Goal: Information Seeking & Learning: Check status

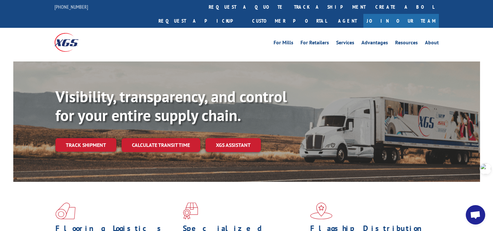
click at [94, 138] on link "Track shipment" at bounding box center [85, 145] width 61 height 14
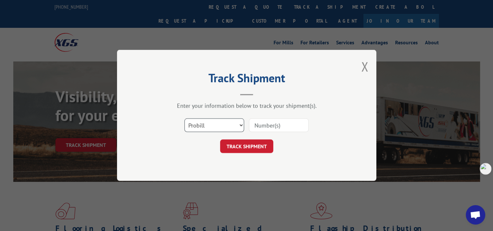
drag, startPoint x: 215, startPoint y: 124, endPoint x: 212, endPoint y: 129, distance: 6.6
click at [215, 124] on select "Select category... Probill BOL PO" at bounding box center [214, 126] width 60 height 14
select select "po"
click at [184, 119] on select "Select category... Probill BOL PO" at bounding box center [214, 126] width 60 height 14
click at [270, 125] on input at bounding box center [279, 126] width 60 height 14
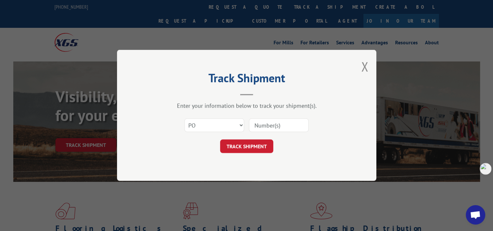
paste input "298042816"
type input "298042816"
click at [257, 147] on button "TRACK SHIPMENT" at bounding box center [246, 147] width 53 height 14
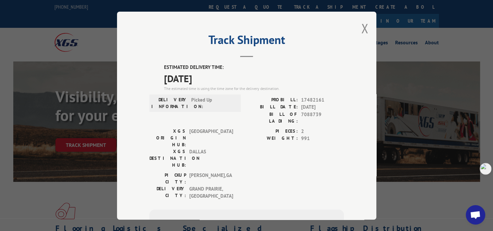
drag, startPoint x: 160, startPoint y: 66, endPoint x: 213, endPoint y: 75, distance: 53.1
click at [213, 75] on div "ESTIMATED DELIVERY TIME: [DATE] The estimated time is using the time zone for t…" at bounding box center [246, 181] width 194 height 234
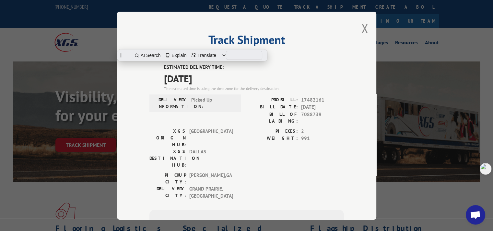
copy div "ESTIMATED DELIVERY TIME: [DATE]"
click at [361, 31] on button "Close modal" at bounding box center [364, 28] width 7 height 17
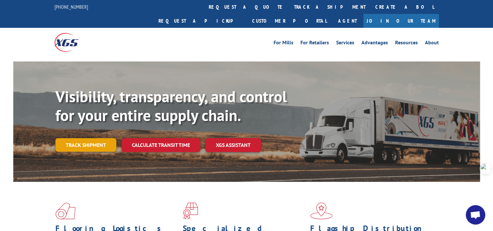
click at [88, 138] on link "Track shipment" at bounding box center [85, 145] width 61 height 14
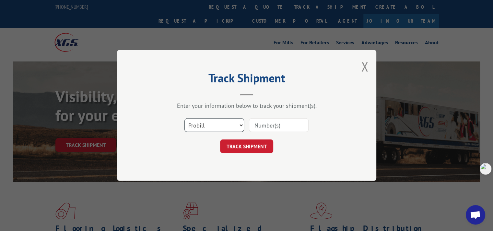
drag, startPoint x: 207, startPoint y: 124, endPoint x: 207, endPoint y: 131, distance: 6.5
click at [207, 124] on select "Select category... Probill BOL PO" at bounding box center [214, 126] width 60 height 14
select select "po"
click at [184, 119] on select "Select category... Probill BOL PO" at bounding box center [214, 126] width 60 height 14
click at [263, 125] on input at bounding box center [279, 126] width 60 height 14
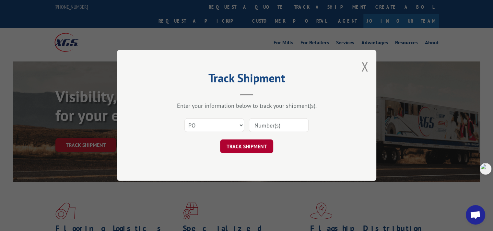
paste input "298035061"
type input "298035061"
click at [256, 148] on button "TRACK SHIPMENT" at bounding box center [246, 147] width 53 height 14
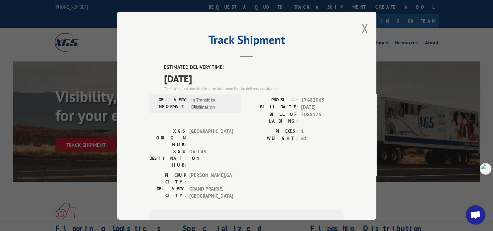
drag, startPoint x: 160, startPoint y: 66, endPoint x: 216, endPoint y: 76, distance: 57.0
click at [216, 76] on div "ESTIMATED DELIVERY TIME: [DATE] The estimated time is using the time zone for t…" at bounding box center [246, 181] width 194 height 234
copy div "ESTIMATED DELIVERY TIME: [DATE]"
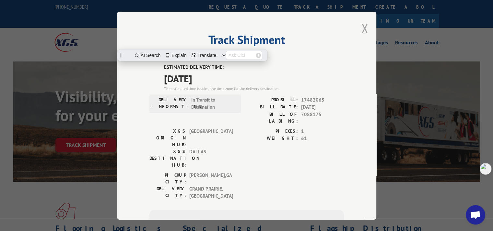
click at [361, 29] on button "Close modal" at bounding box center [364, 28] width 7 height 17
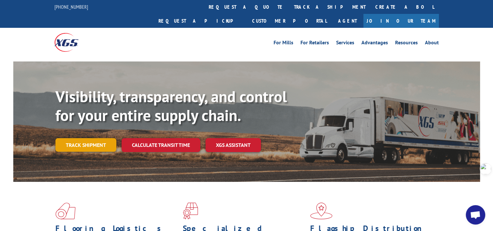
click at [80, 138] on link "Track shipment" at bounding box center [85, 145] width 61 height 14
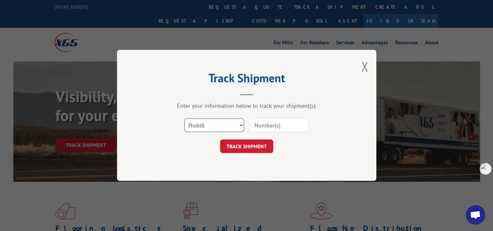
drag, startPoint x: 214, startPoint y: 126, endPoint x: 213, endPoint y: 132, distance: 5.5
click at [214, 126] on select "Select category... Probill BOL PO" at bounding box center [214, 126] width 60 height 14
select select "po"
click at [184, 119] on select "Select category... Probill BOL PO" at bounding box center [214, 126] width 60 height 14
click at [265, 121] on input at bounding box center [279, 126] width 60 height 14
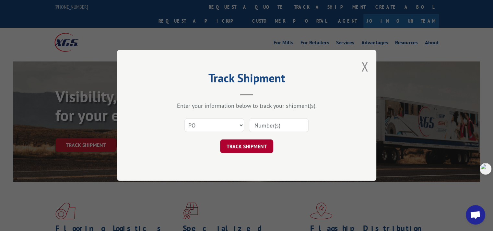
paste input "297990944"
type input "297990944"
click at [254, 150] on button "TRACK SHIPMENT" at bounding box center [246, 147] width 53 height 14
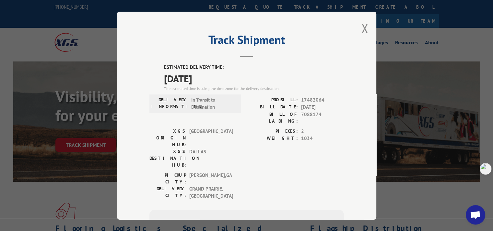
drag, startPoint x: 166, startPoint y: 67, endPoint x: 214, endPoint y: 76, distance: 49.1
click at [214, 76] on div "ESTIMATED DELIVERY TIME: [DATE] The estimated time is using the time zone for t…" at bounding box center [246, 181] width 194 height 234
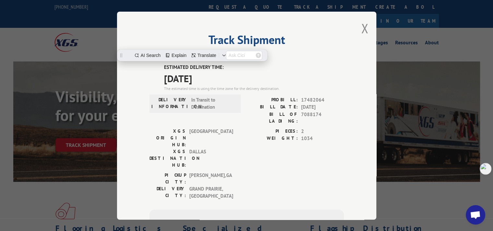
copy div "ESTIMATED DELIVERY TIME: [DATE]"
click at [362, 28] on button "Close modal" at bounding box center [364, 28] width 7 height 17
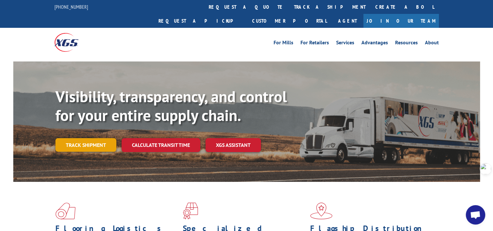
click at [90, 138] on link "Track shipment" at bounding box center [85, 145] width 61 height 14
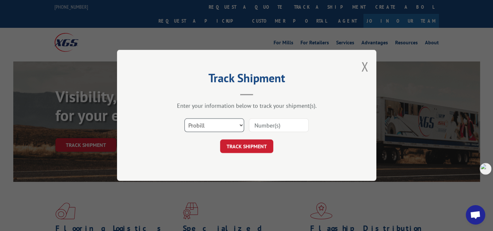
click at [202, 124] on select "Select category... Probill BOL PO" at bounding box center [214, 126] width 60 height 14
select select "po"
click at [184, 119] on select "Select category... Probill BOL PO" at bounding box center [214, 126] width 60 height 14
click at [271, 127] on input at bounding box center [279, 126] width 60 height 14
paste input "297946331"
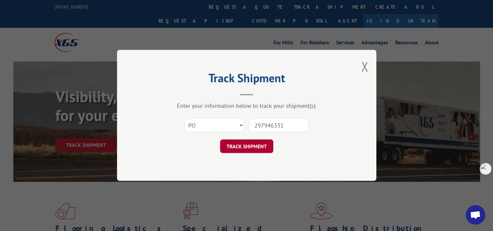
type input "297946331"
click at [260, 149] on button "TRACK SHIPMENT" at bounding box center [246, 147] width 53 height 14
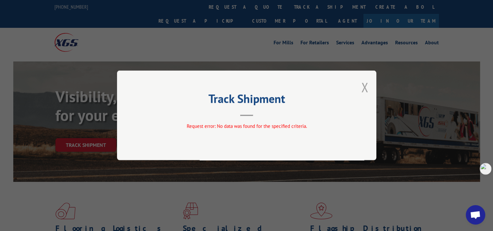
click at [365, 86] on button "Close modal" at bounding box center [364, 87] width 7 height 17
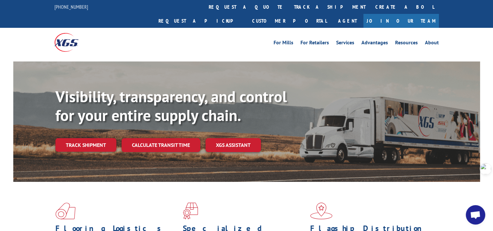
click at [89, 138] on link "Track shipment" at bounding box center [85, 145] width 61 height 14
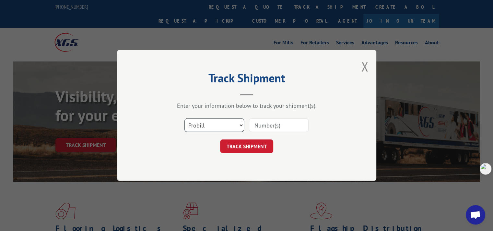
click at [210, 121] on select "Select category... Probill BOL PO" at bounding box center [214, 126] width 60 height 14
select select "po"
click at [184, 119] on select "Select category... Probill BOL PO" at bounding box center [214, 126] width 60 height 14
click at [268, 124] on input at bounding box center [279, 126] width 60 height 14
paste input "297945240"
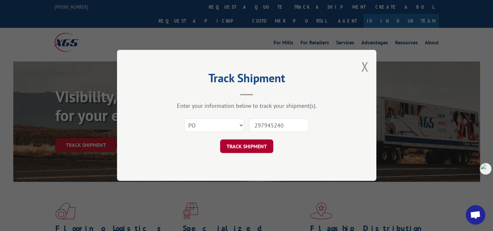
type input "297945240"
click at [252, 147] on button "TRACK SHIPMENT" at bounding box center [246, 147] width 53 height 14
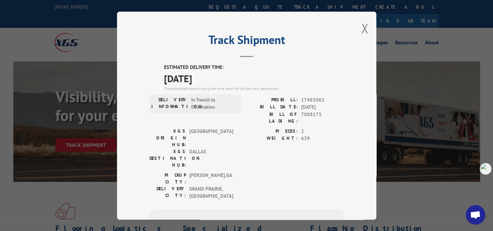
drag, startPoint x: 159, startPoint y: 65, endPoint x: 216, endPoint y: 77, distance: 58.3
click at [216, 77] on div "ESTIMATED DELIVERY TIME: [DATE] The estimated time is using the time zone for t…" at bounding box center [246, 181] width 194 height 234
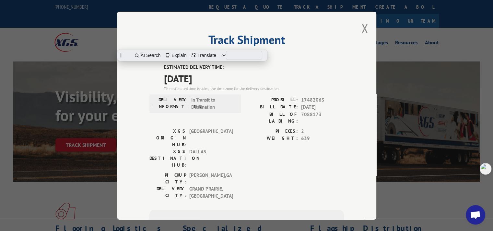
copy div "ESTIMATED DELIVERY TIME: [DATE]"
click at [361, 27] on button "Close modal" at bounding box center [364, 28] width 7 height 17
